Goal: Navigation & Orientation: Find specific page/section

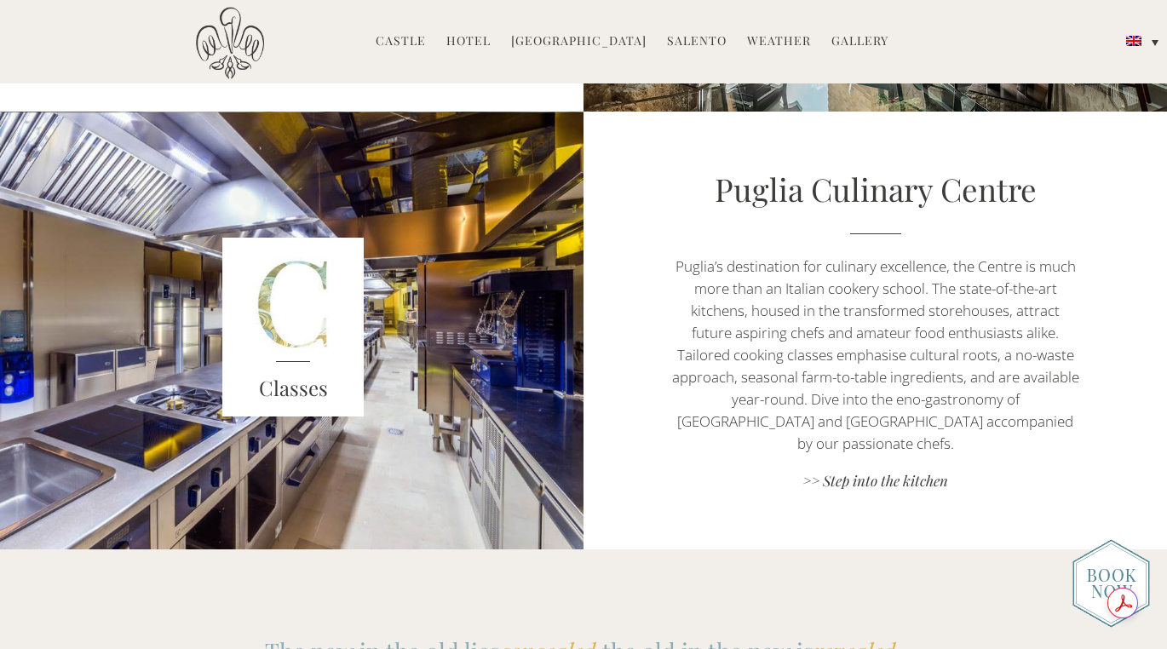
scroll to position [1572, 0]
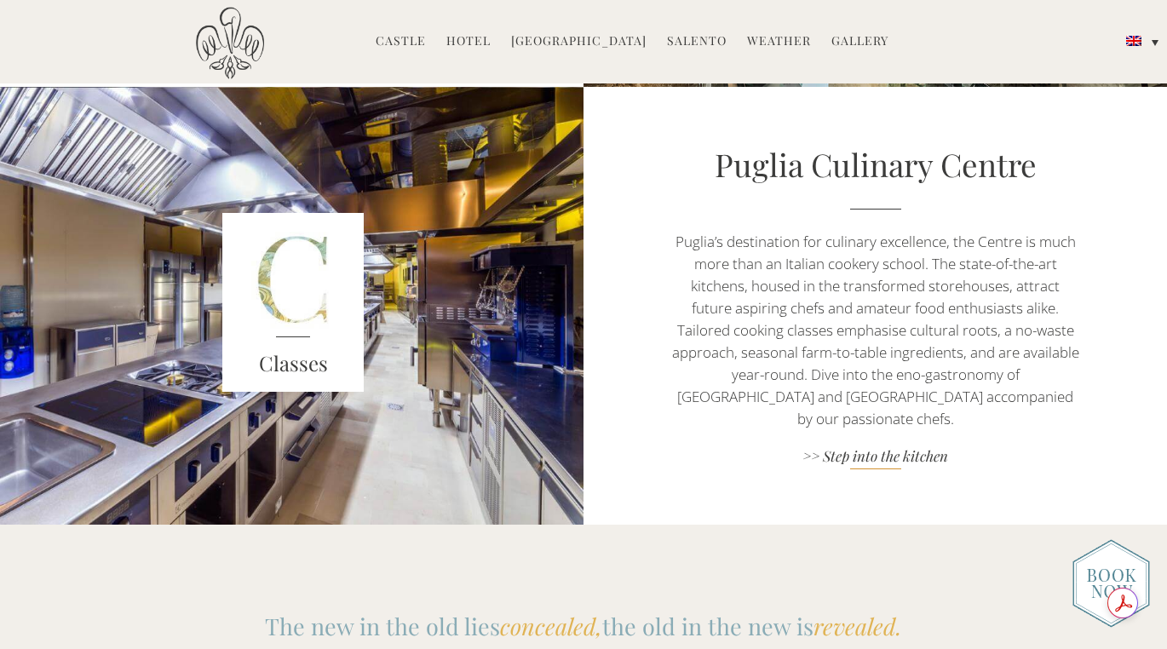
click at [922, 451] on link ">> Step into the kitchen" at bounding box center [875, 457] width 409 height 23
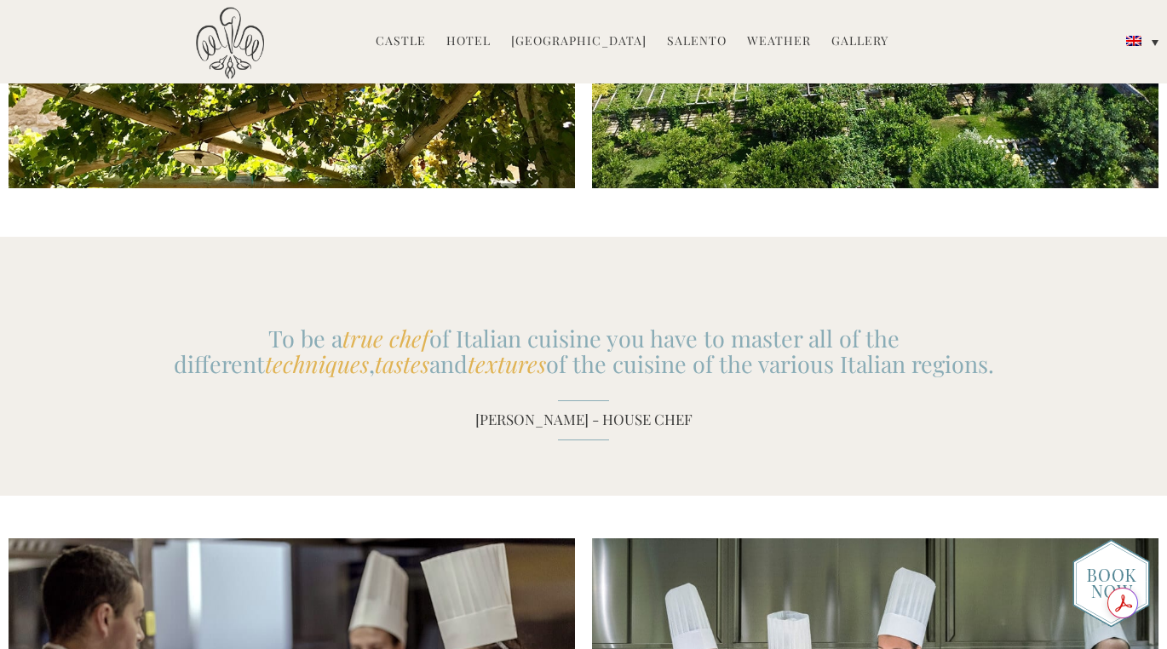
scroll to position [3703, 0]
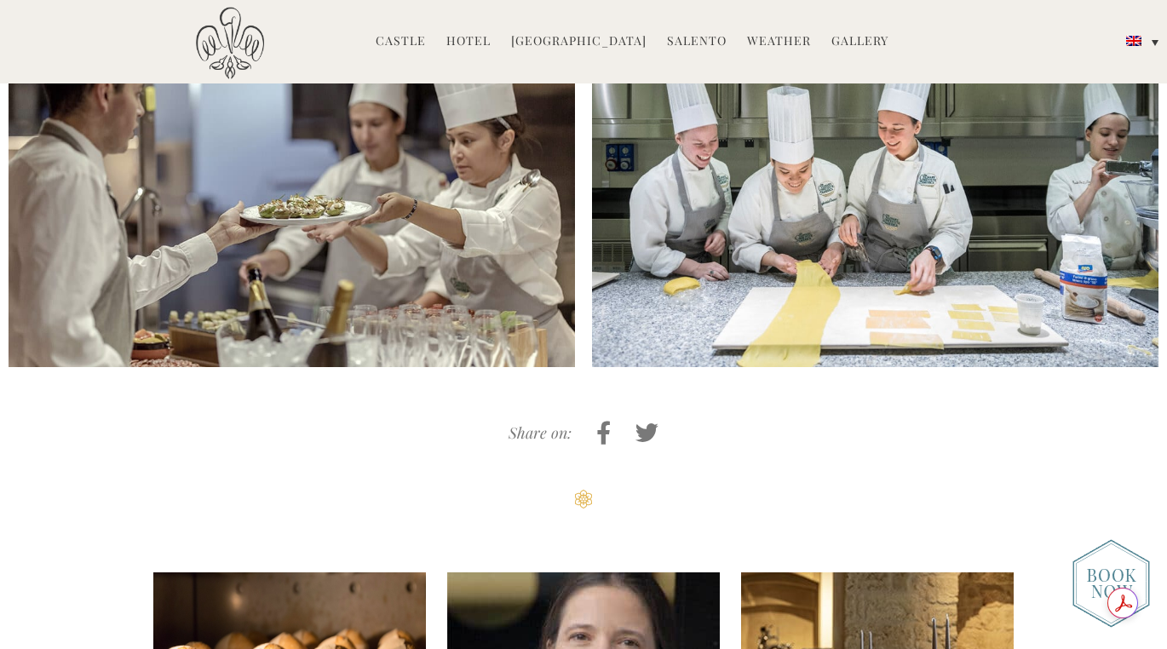
click at [486, 43] on link "Hotel" at bounding box center [468, 42] width 44 height 20
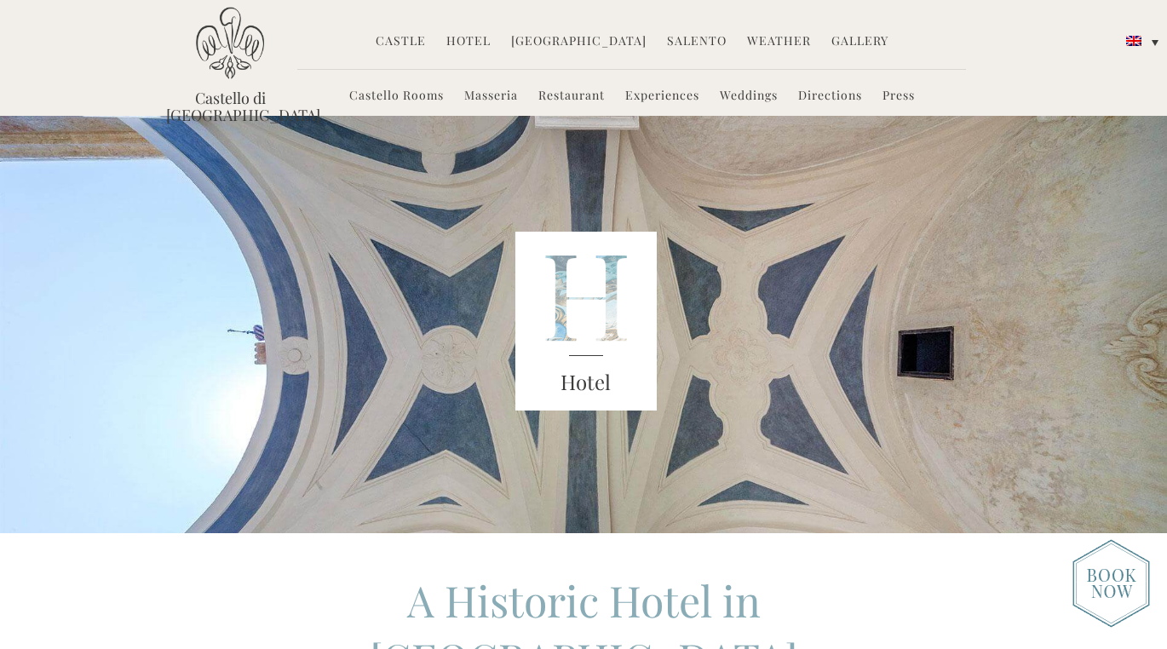
click at [233, 97] on link "Castello di [GEOGRAPHIC_DATA]" at bounding box center [230, 106] width 128 height 34
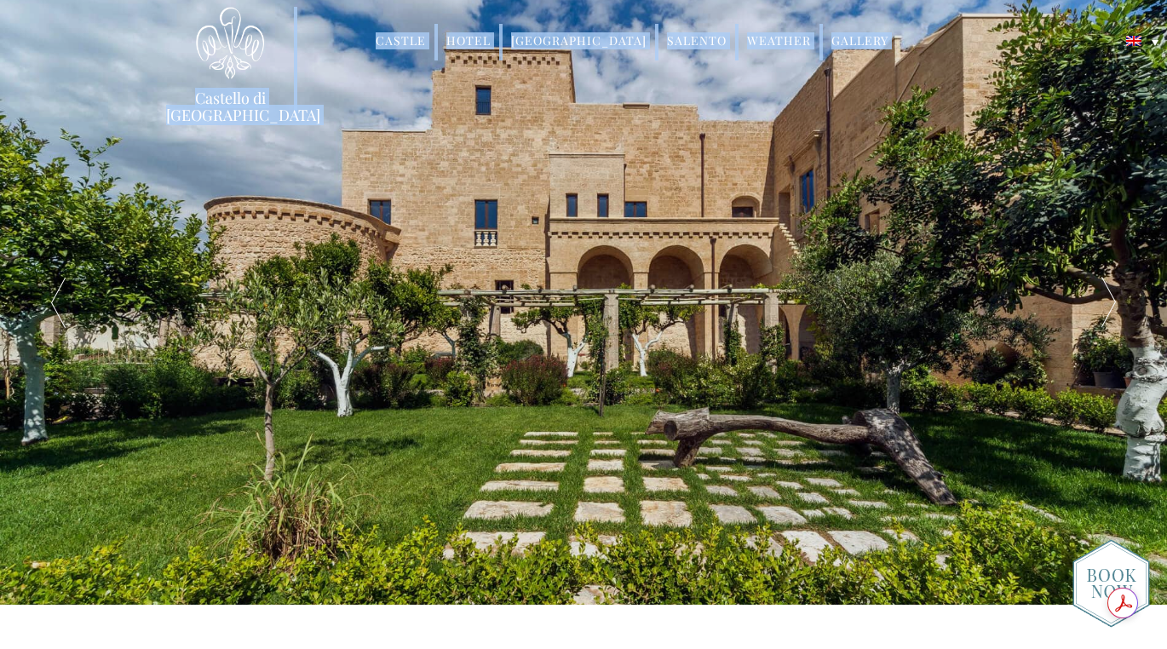
drag, startPoint x: 302, startPoint y: 104, endPoint x: 171, endPoint y: 103, distance: 130.3
click at [171, 103] on header "Castello di Ugento MENU Castle History Frescoes Museum Garden Family Timeline o…" at bounding box center [583, 58] width 1167 height 116
